Goal: Navigation & Orientation: Find specific page/section

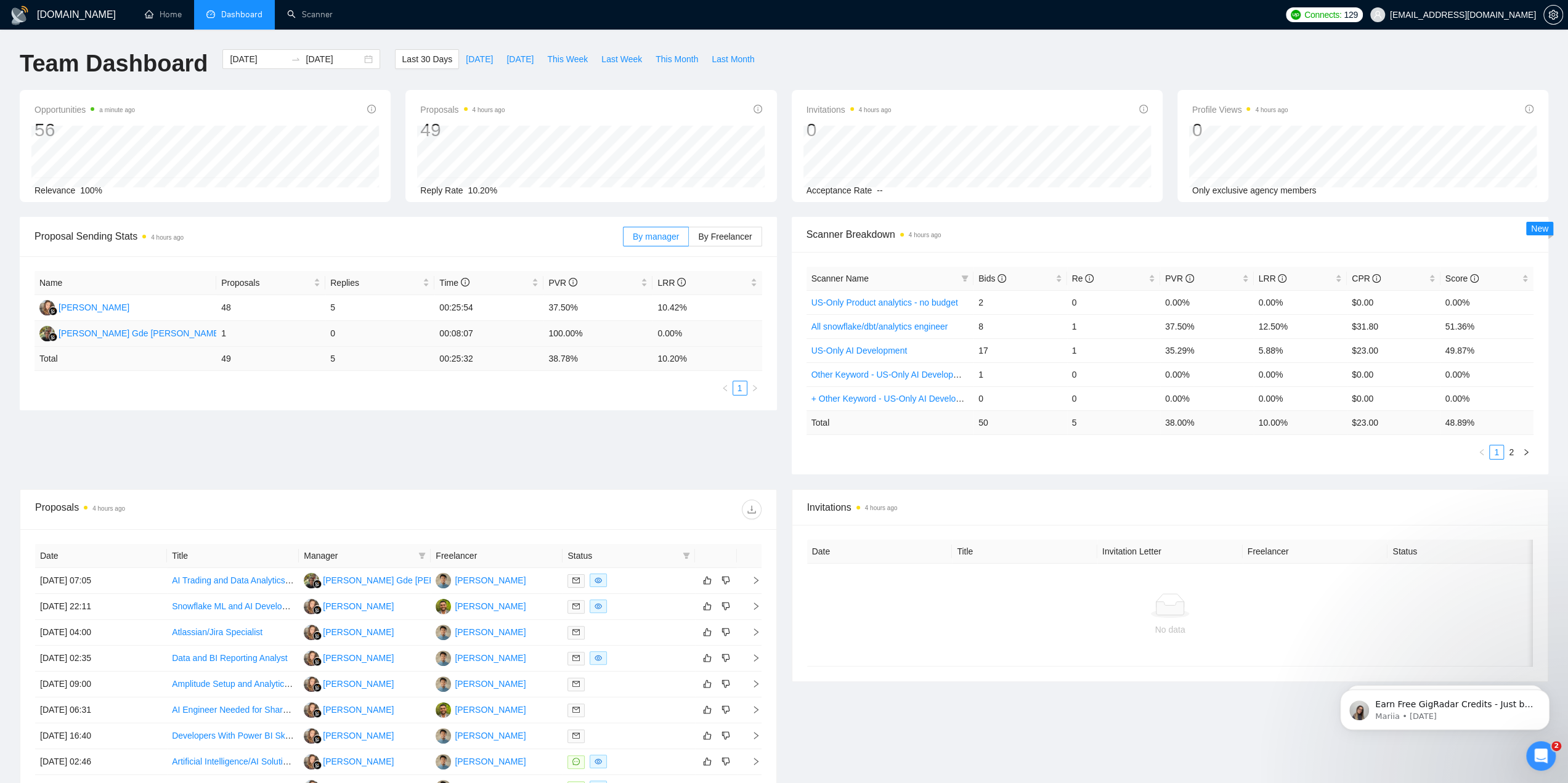
click at [666, 333] on td "0.00%" at bounding box center [707, 334] width 109 height 26
click at [565, 334] on td "100.00%" at bounding box center [598, 334] width 109 height 26
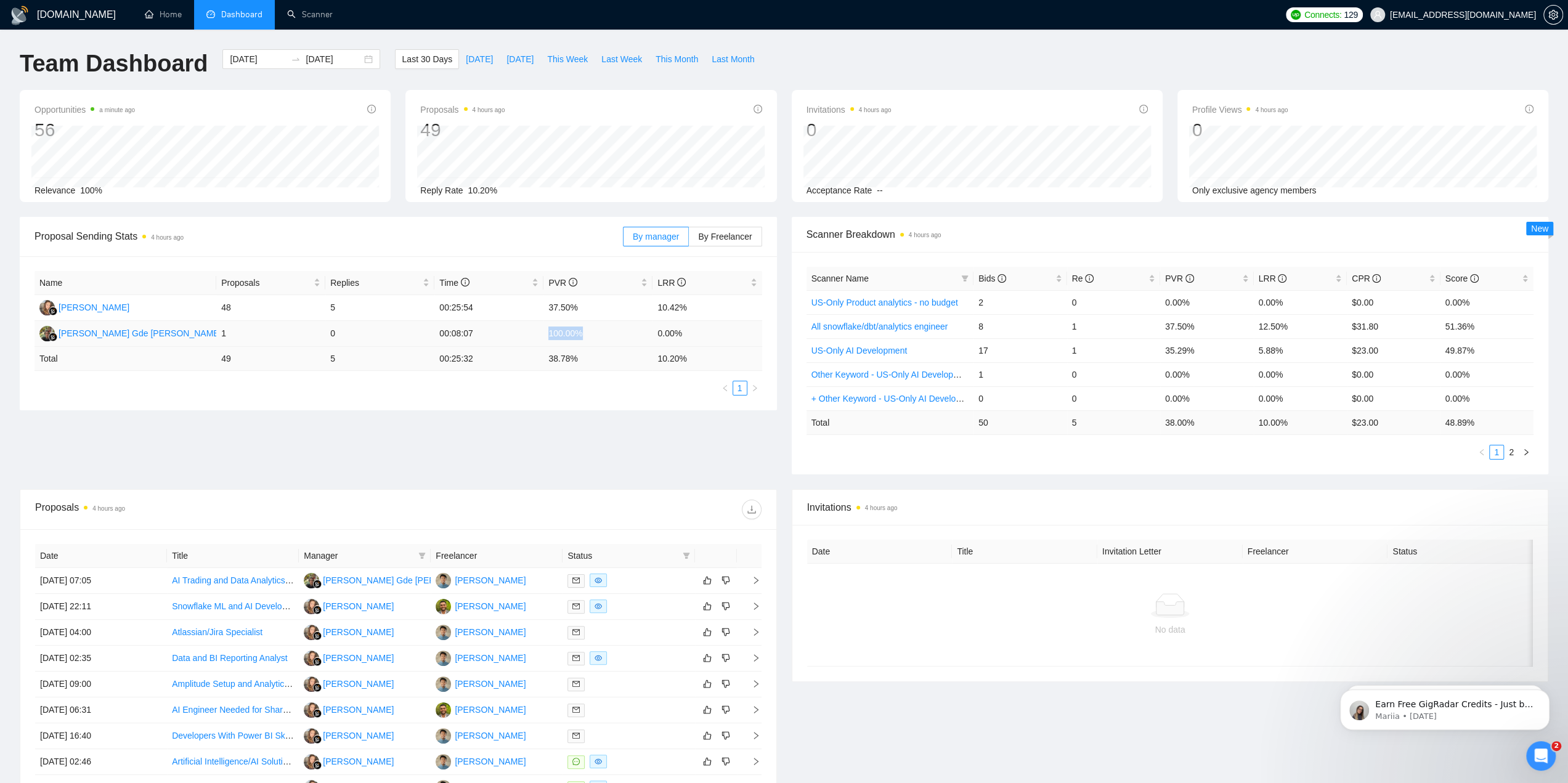
click at [565, 334] on td "100.00%" at bounding box center [598, 334] width 109 height 26
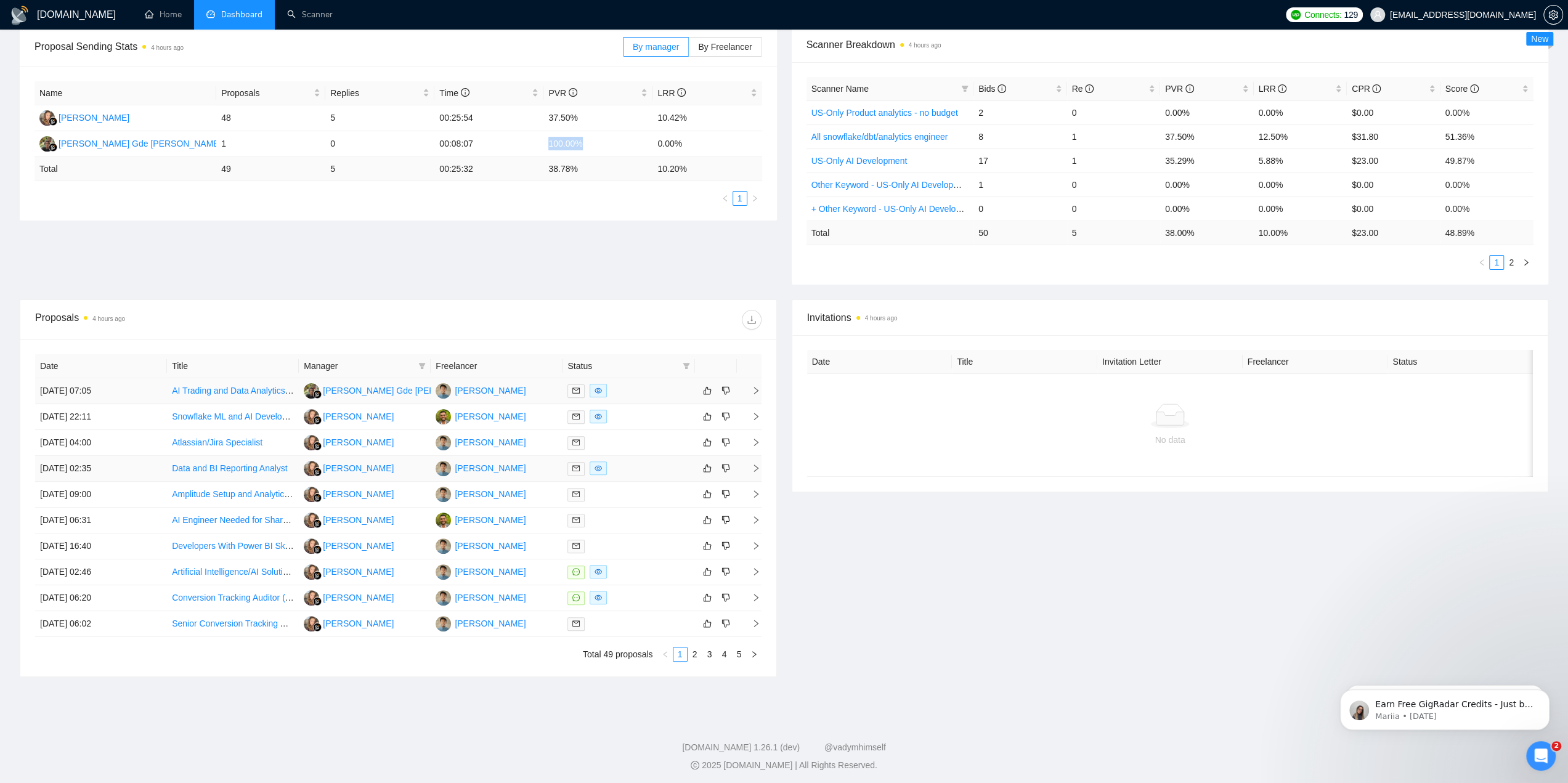
scroll to position [193, 0]
click at [693, 657] on link "2" at bounding box center [695, 652] width 14 height 14
drag, startPoint x: 683, startPoint y: 656, endPoint x: 682, endPoint y: 666, distance: 10.0
click at [682, 666] on div "Date Title Manager Freelancer Status [DATE] 04:25 Product Growth & Mixpanel Exp…" at bounding box center [398, 505] width 756 height 337
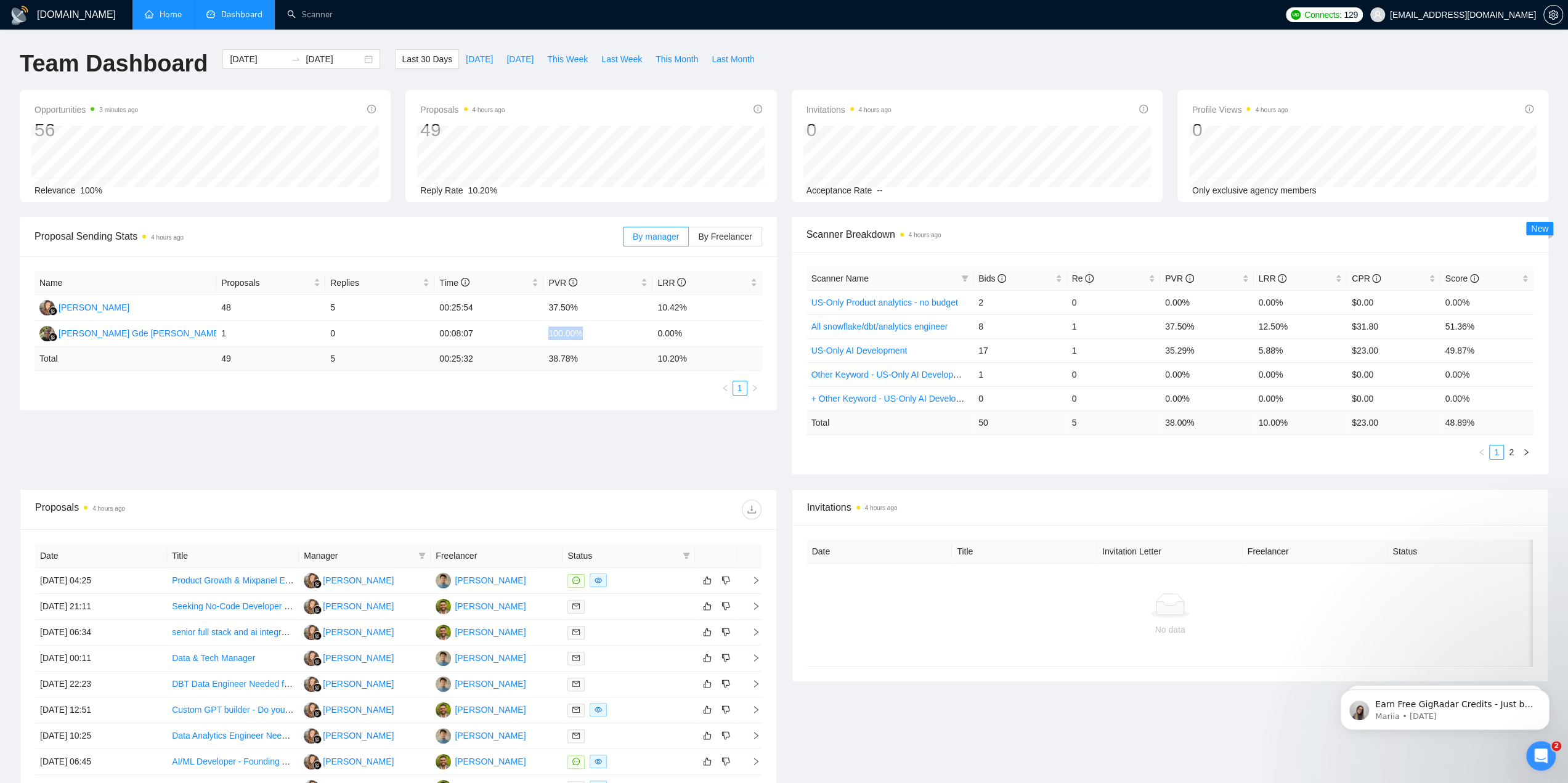
click at [169, 11] on link "Home" at bounding box center [164, 14] width 37 height 10
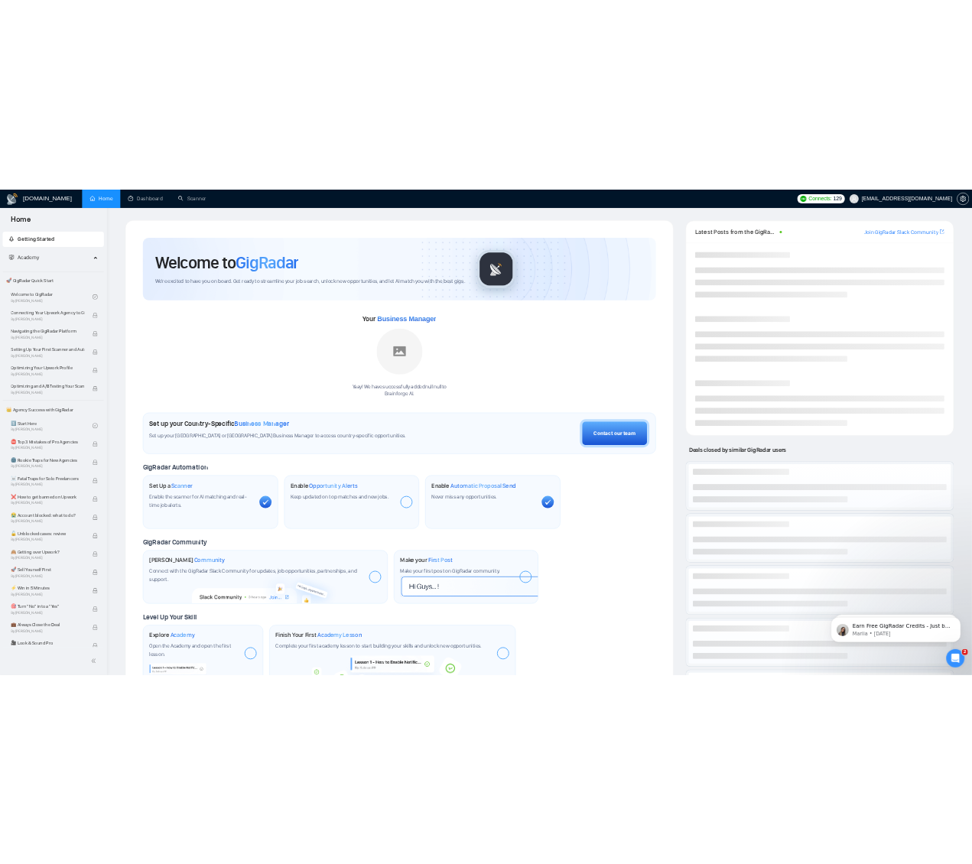
scroll to position [202, 0]
